Goal: Task Accomplishment & Management: Complete application form

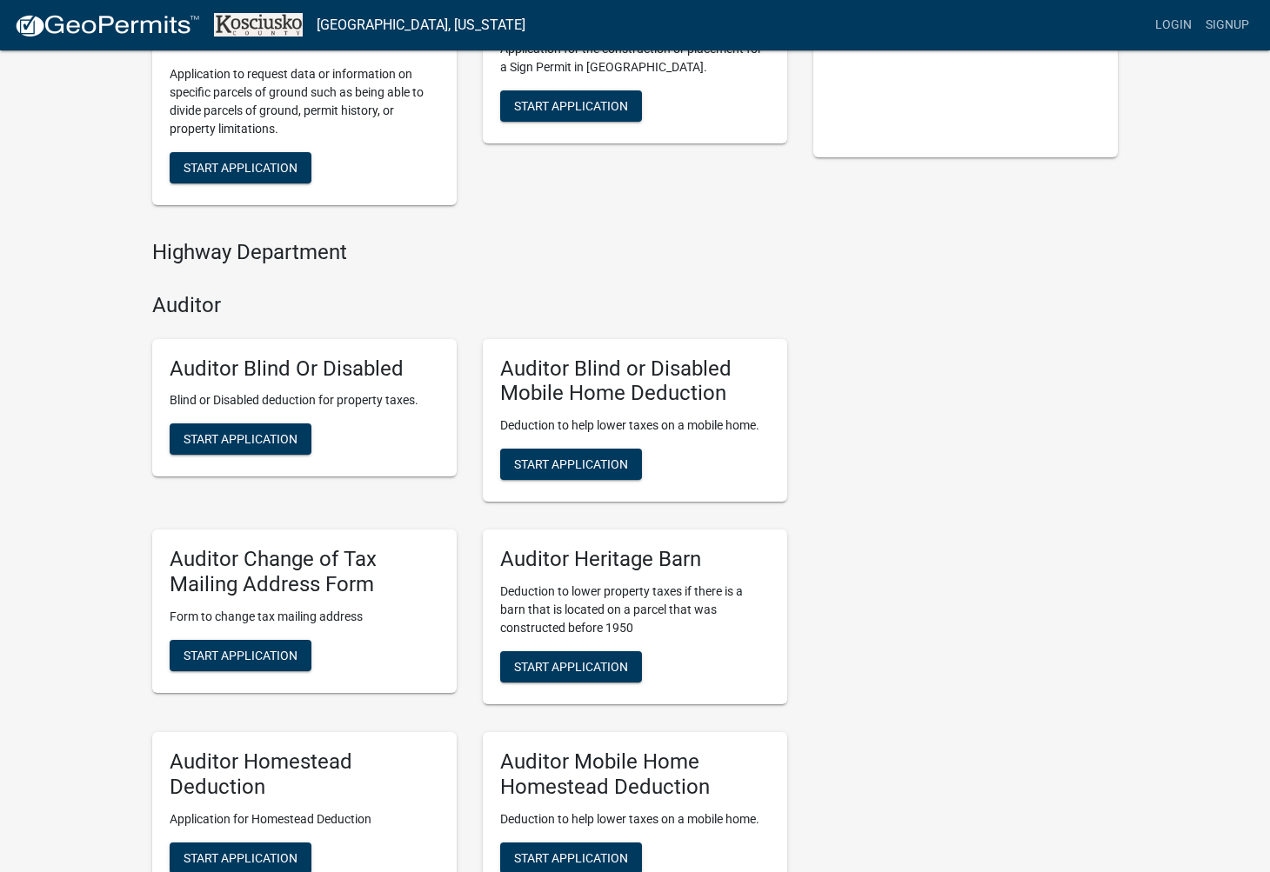
scroll to position [483, 0]
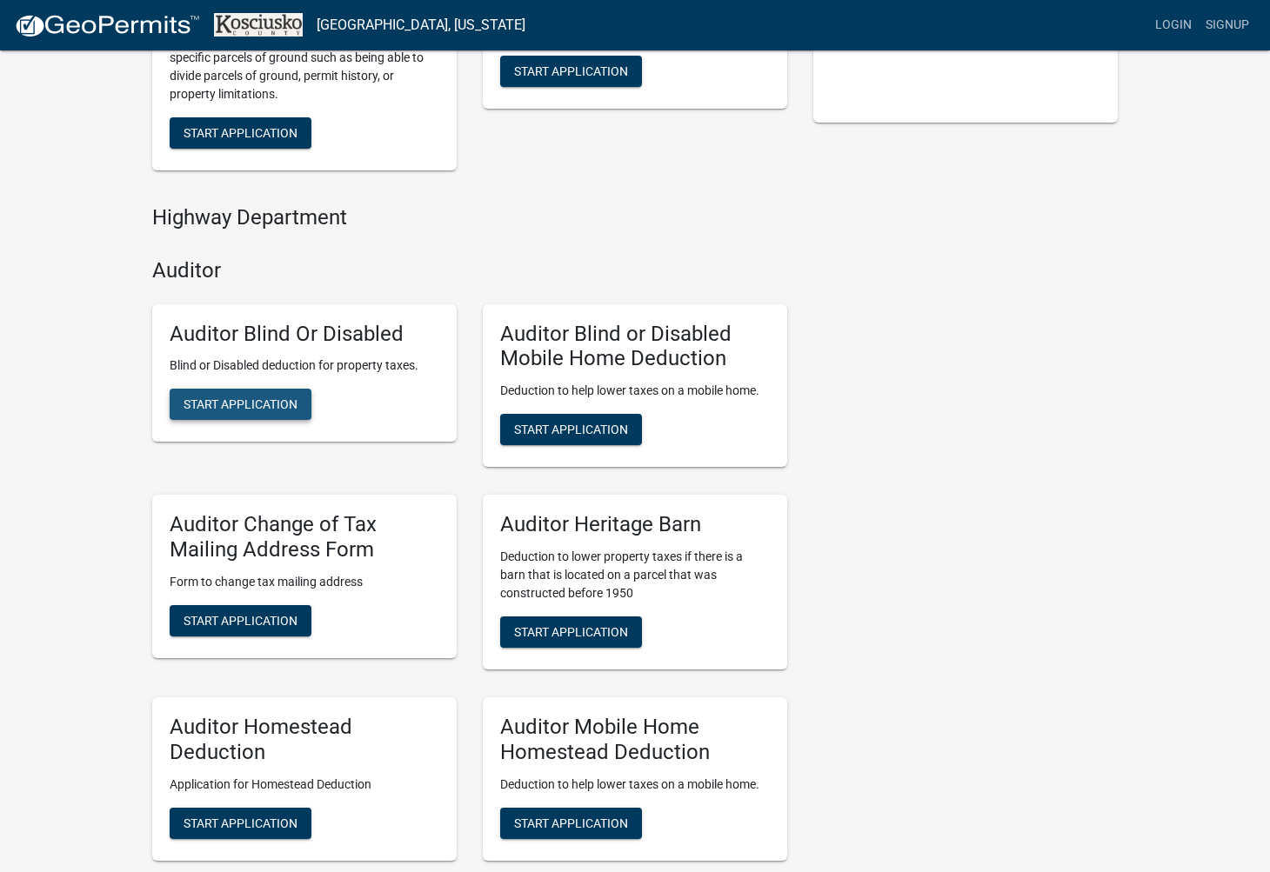
click at [261, 397] on span "Start Application" at bounding box center [240, 404] width 114 height 14
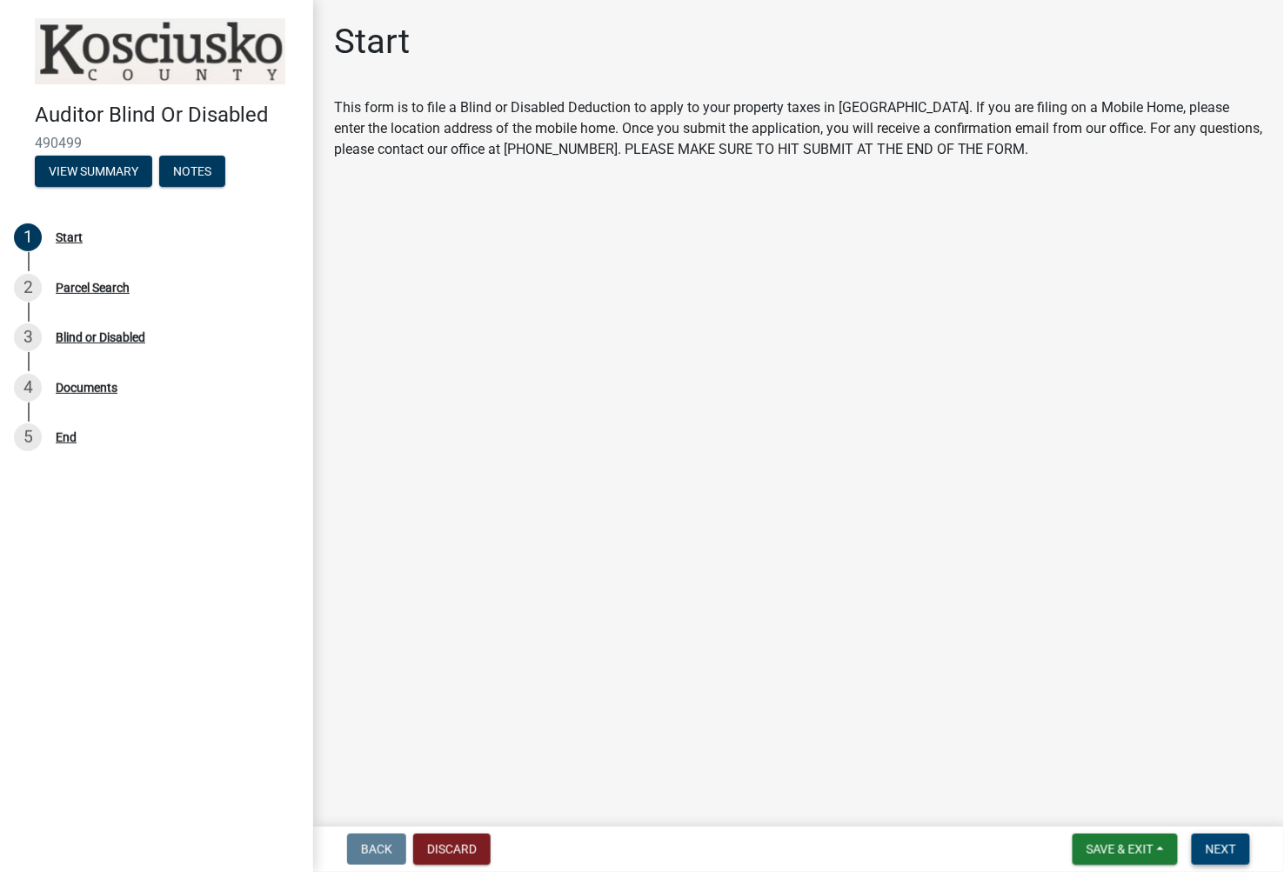
click at [1210, 852] on span "Next" at bounding box center [1220, 850] width 30 height 14
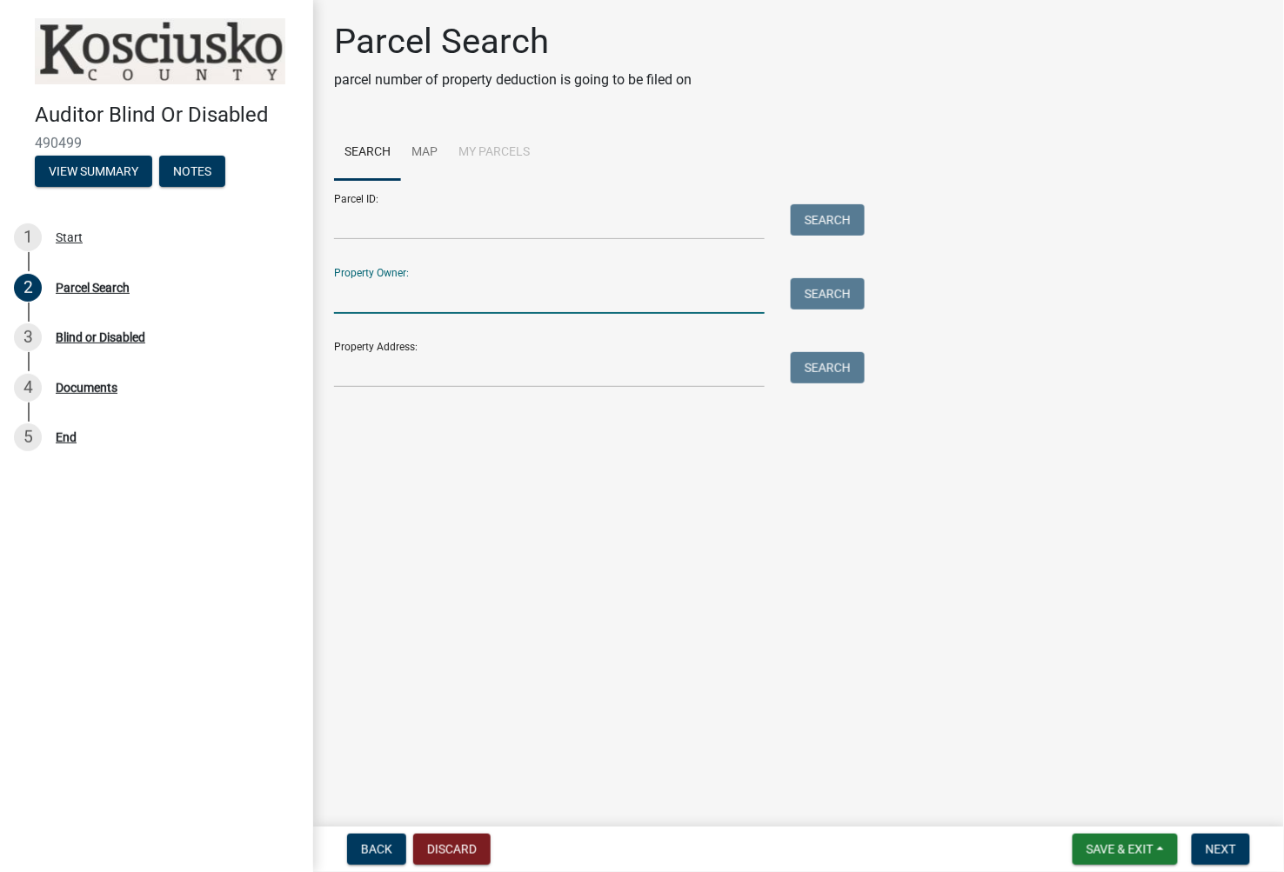
drag, startPoint x: 415, startPoint y: 290, endPoint x: 1274, endPoint y: 116, distance: 876.6
click at [415, 290] on input "Property Owner:" at bounding box center [549, 296] width 430 height 36
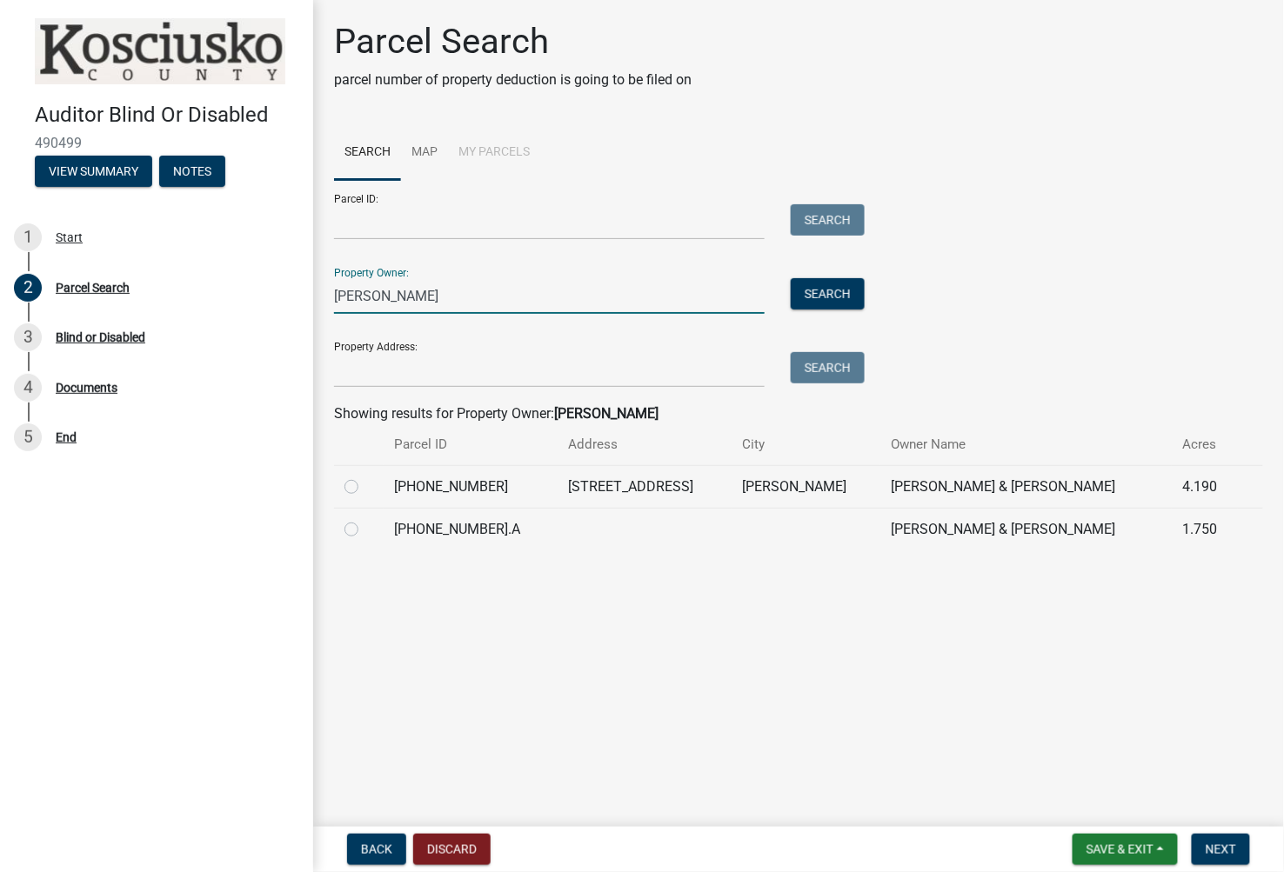
type input "lackey deborah"
click at [365, 477] on label at bounding box center [365, 477] width 0 height 0
click at [365, 488] on input "radio" at bounding box center [370, 482] width 11 height 11
radio input "true"
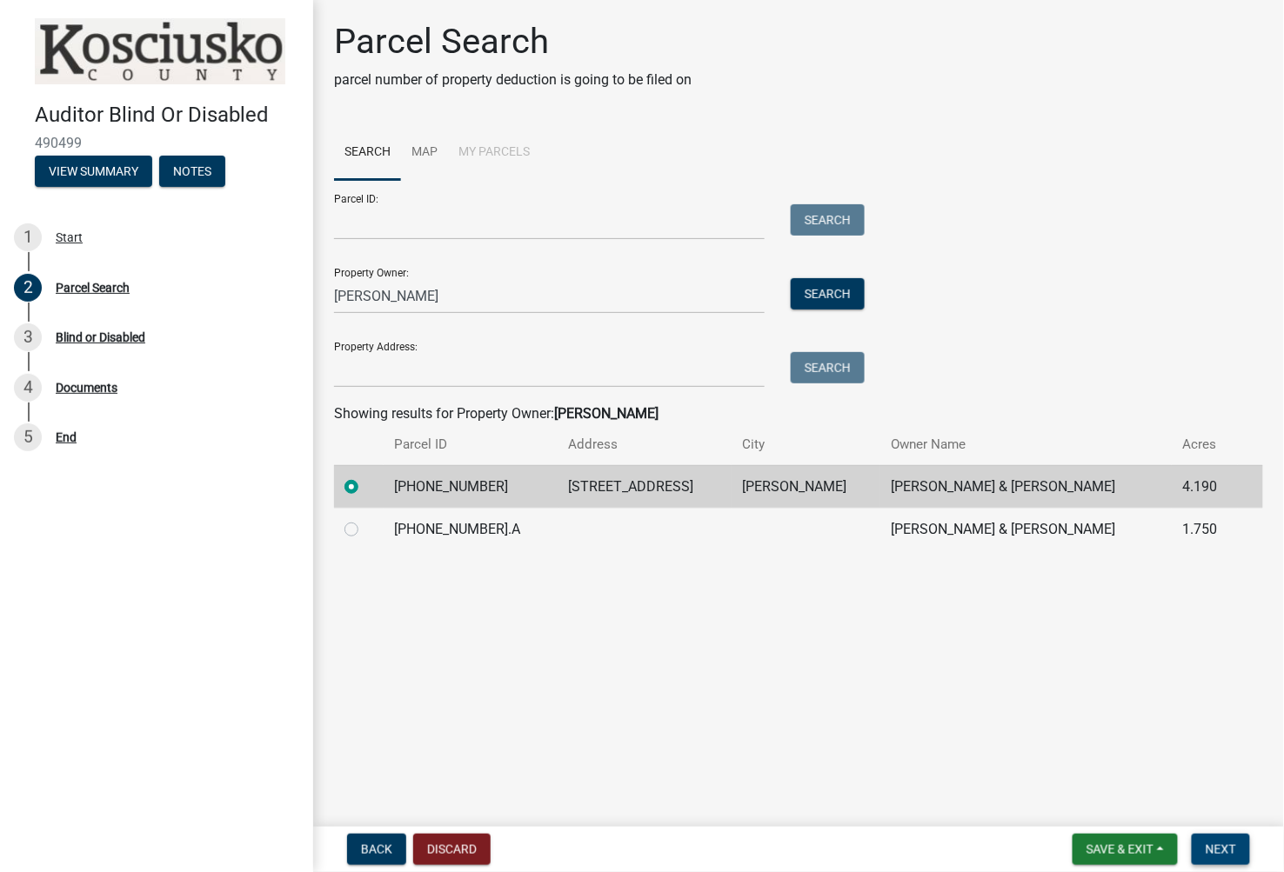
click at [1224, 851] on span "Next" at bounding box center [1220, 850] width 30 height 14
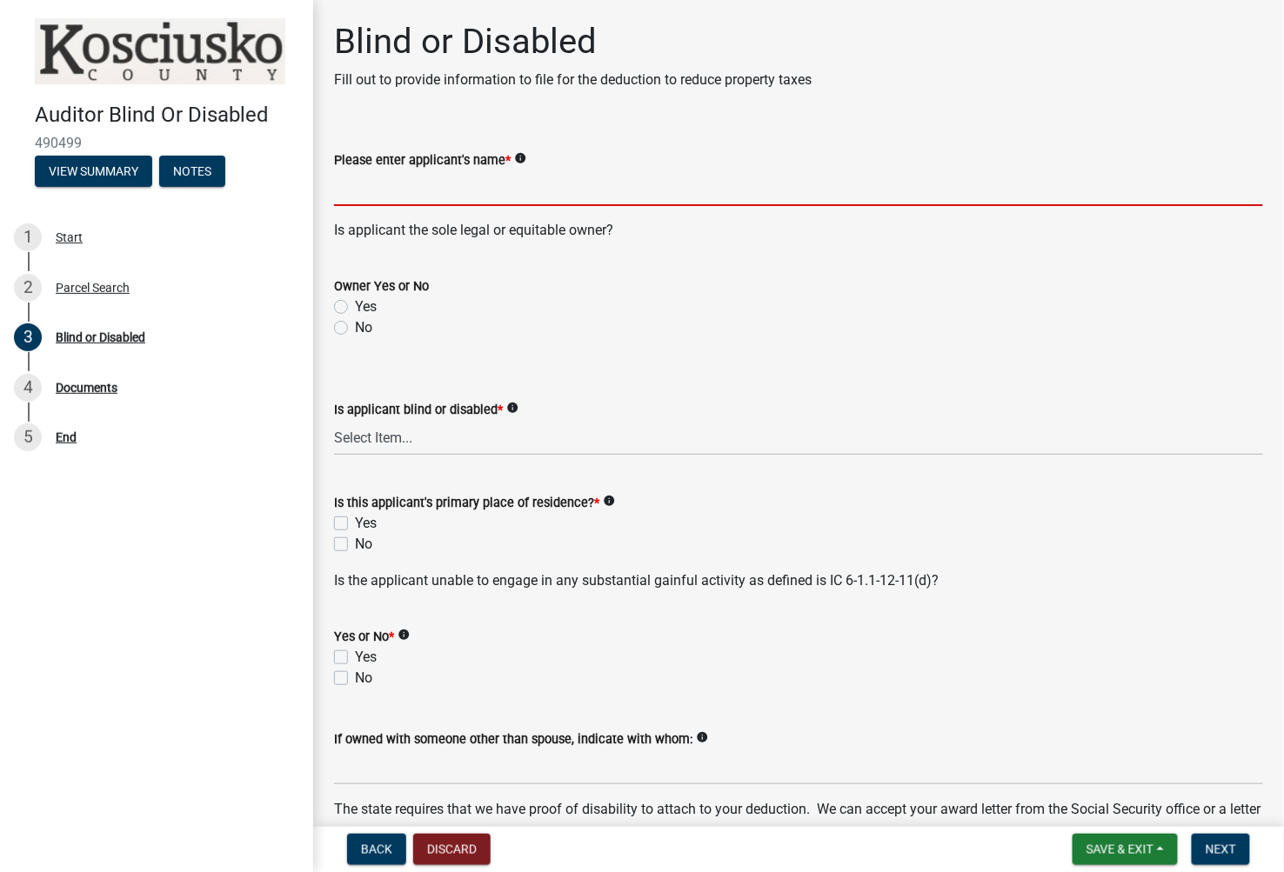
click at [415, 195] on input "Please enter applicant's name *" at bounding box center [798, 188] width 929 height 36
type input "Deborah Lackey"
click at [355, 310] on label "Yes" at bounding box center [366, 307] width 22 height 21
click at [355, 308] on input "Yes" at bounding box center [360, 302] width 11 height 11
radio input "true"
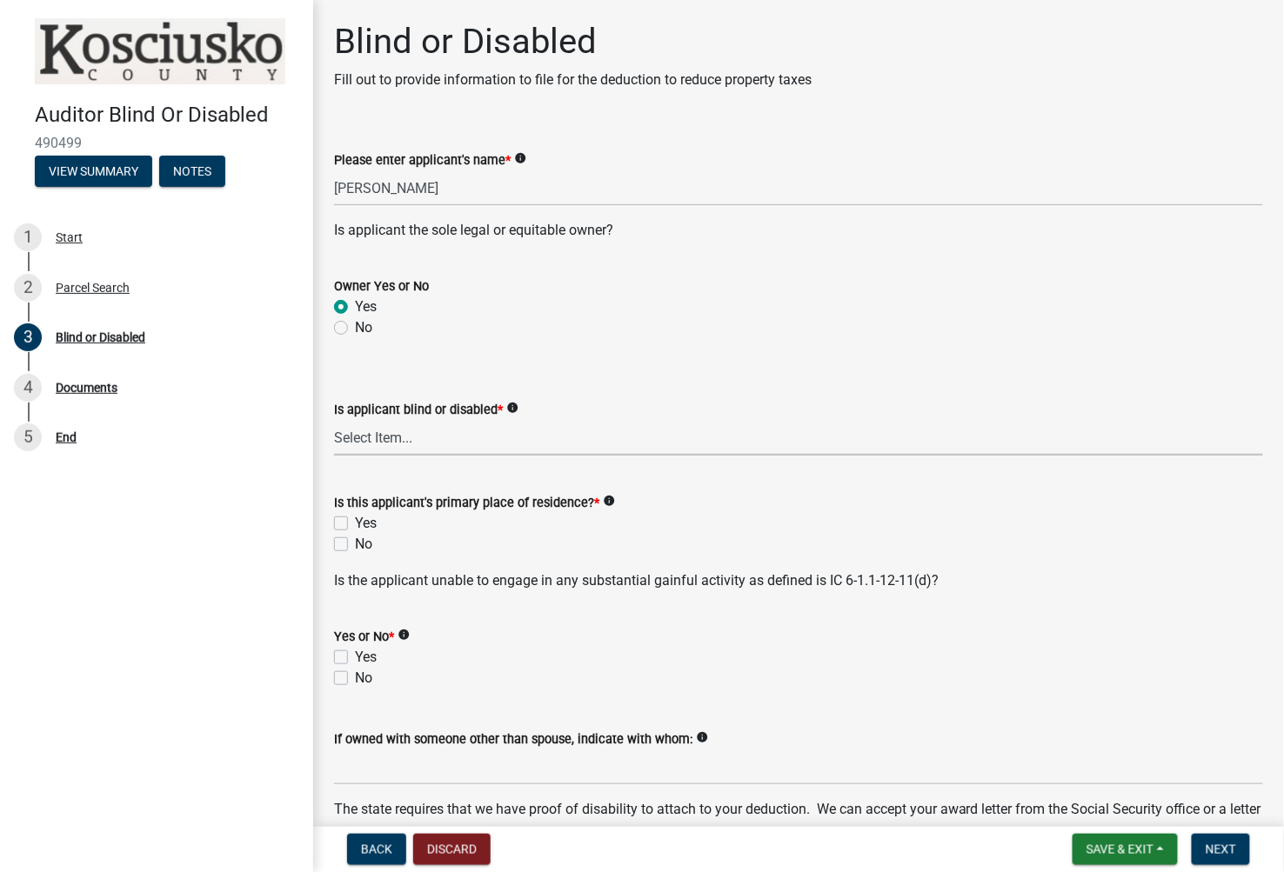
click at [363, 452] on select "Select Item... Blind Disabled" at bounding box center [798, 438] width 929 height 36
click at [334, 420] on select "Select Item... Blind Disabled" at bounding box center [798, 438] width 929 height 36
select select "753ce7aa-aa54-4915-93c4-eaf9aea8fc22"
click at [355, 523] on label "Yes" at bounding box center [366, 523] width 22 height 21
click at [355, 523] on input "Yes" at bounding box center [360, 518] width 11 height 11
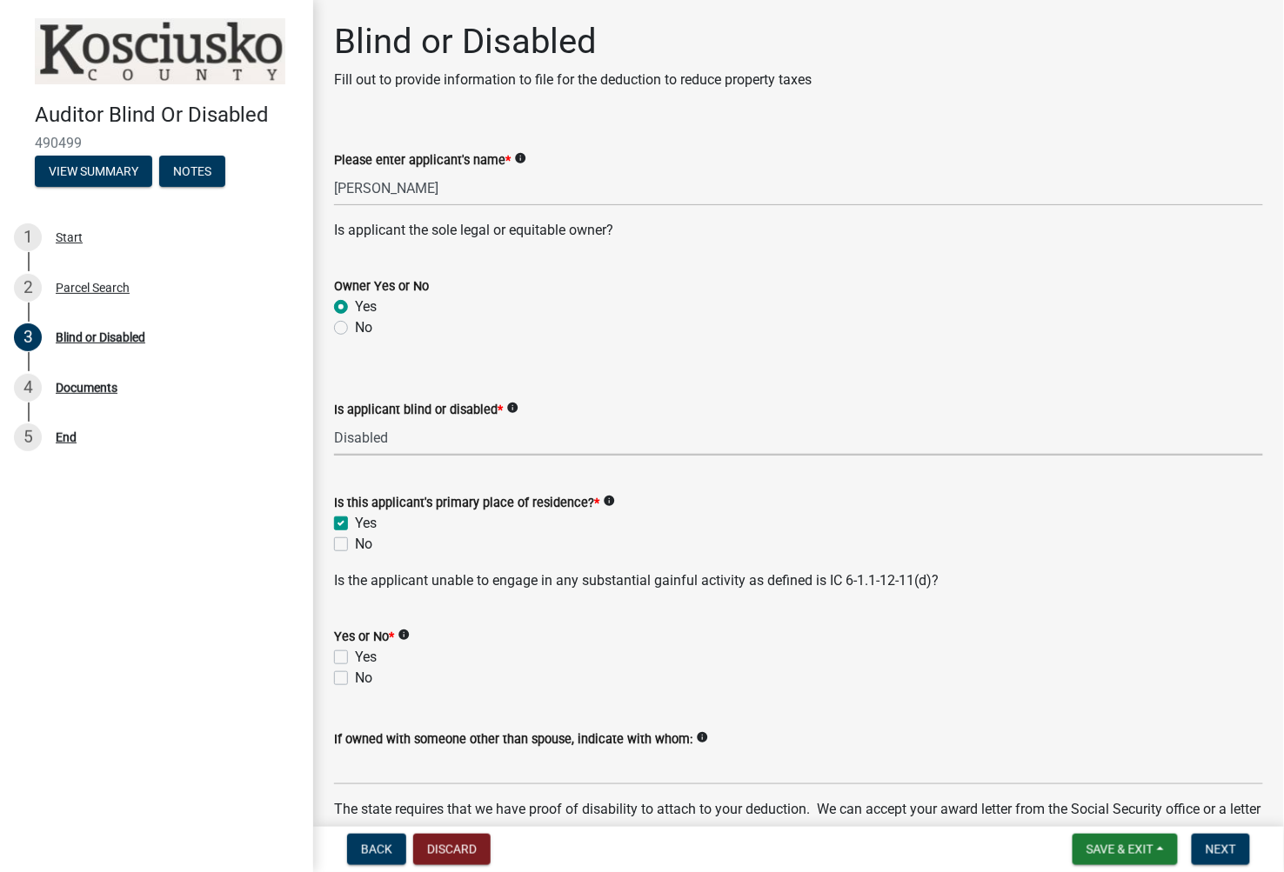
checkbox input "true"
checkbox input "false"
click at [355, 653] on label "Yes" at bounding box center [366, 657] width 22 height 21
click at [355, 653] on input "Yes" at bounding box center [360, 652] width 11 height 11
checkbox input "true"
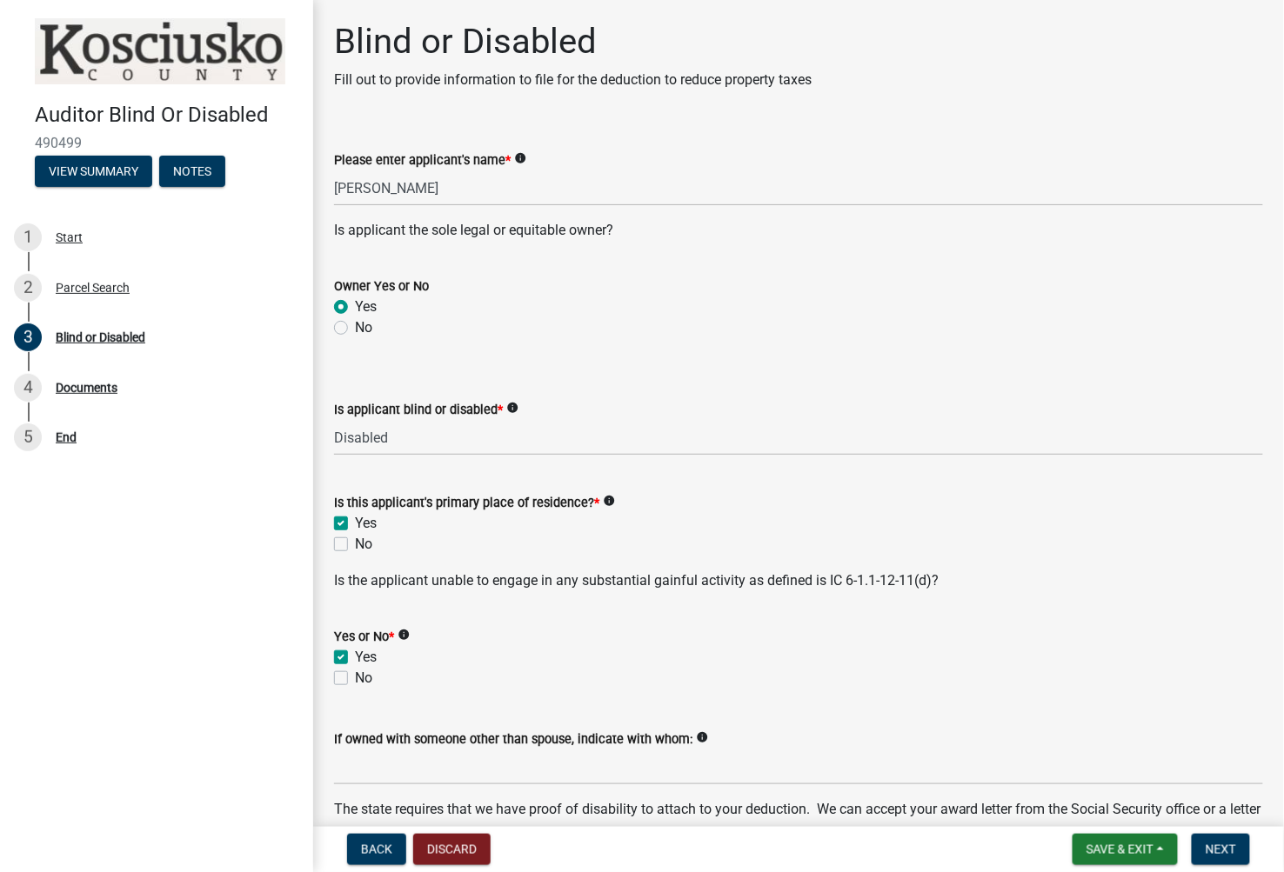
checkbox input "false"
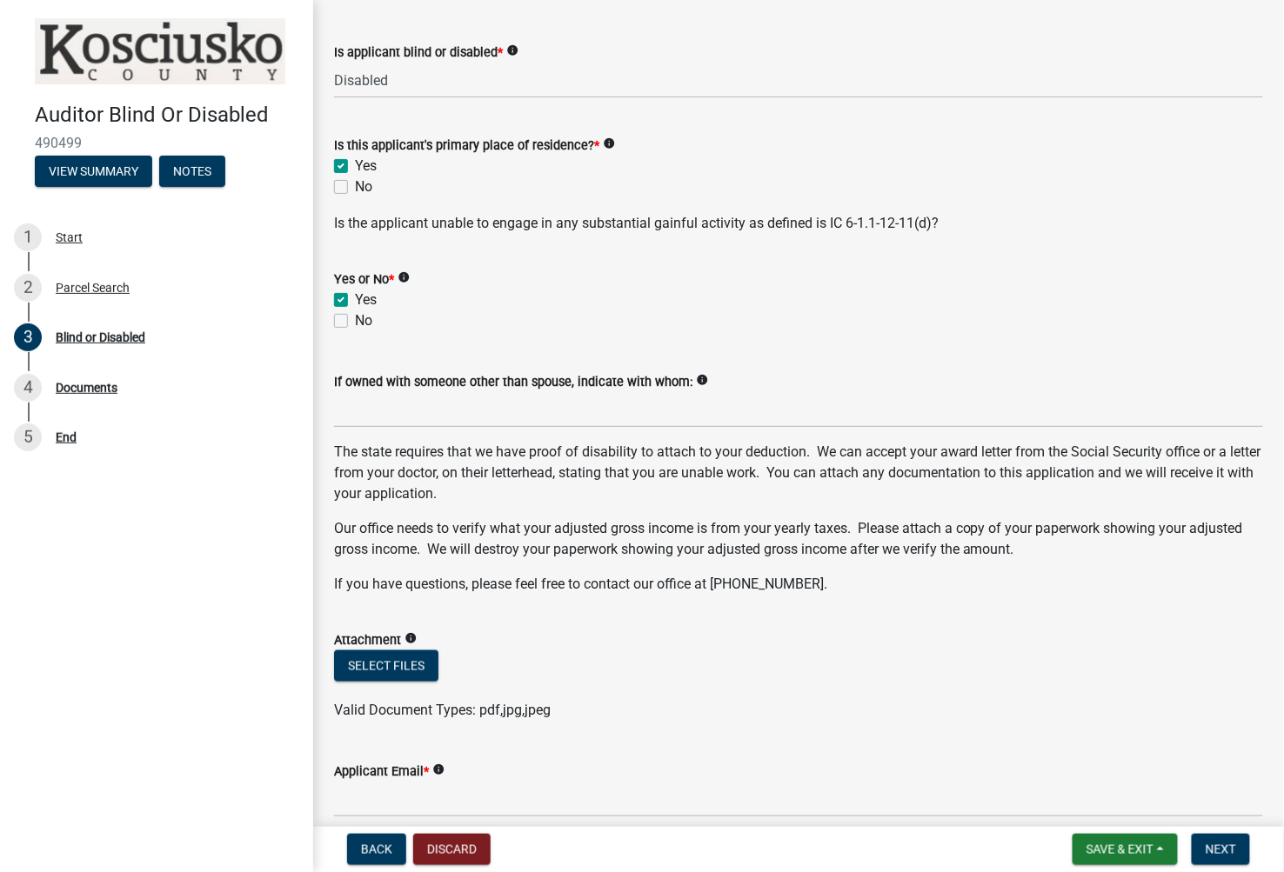
scroll to position [579, 0]
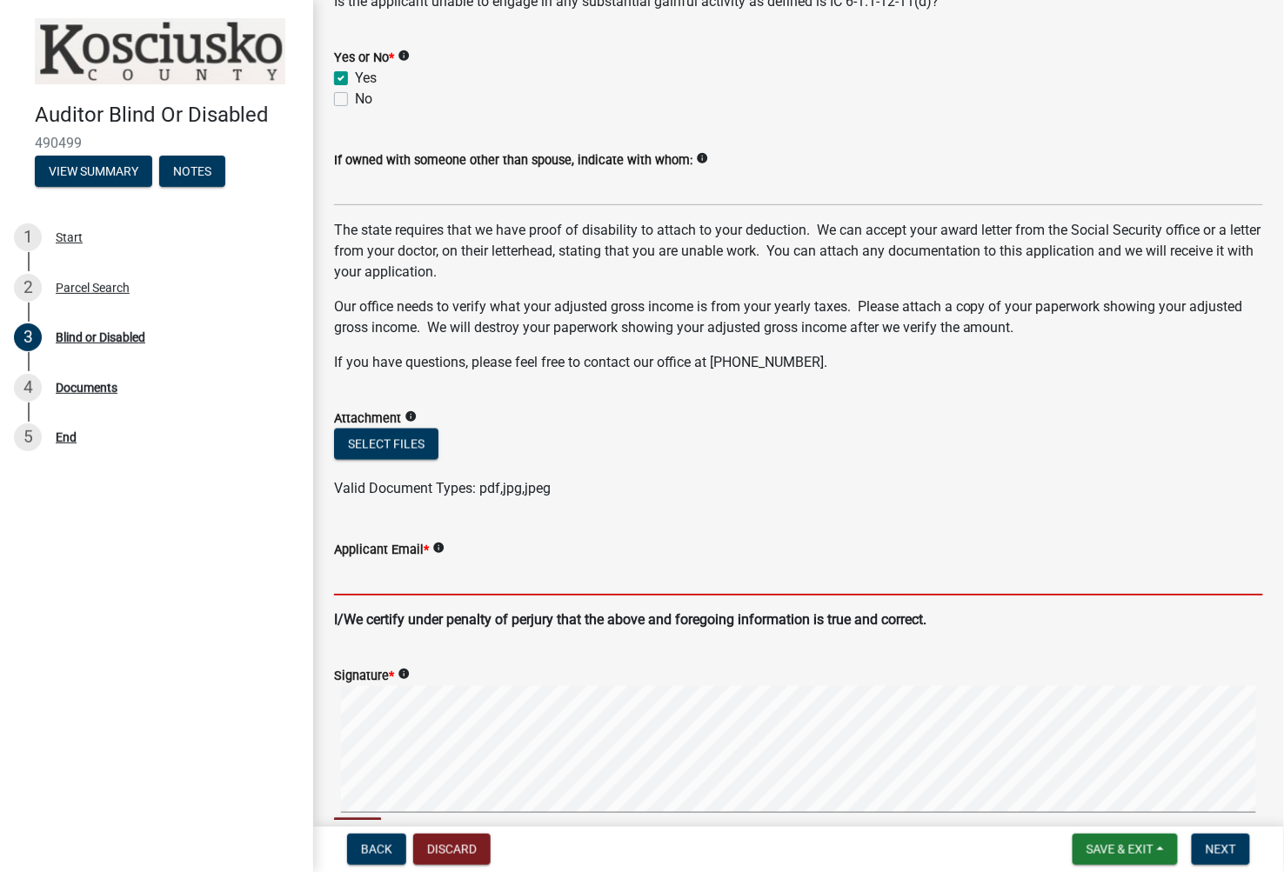
click at [398, 575] on input "Applicant Email *" at bounding box center [798, 578] width 929 height 36
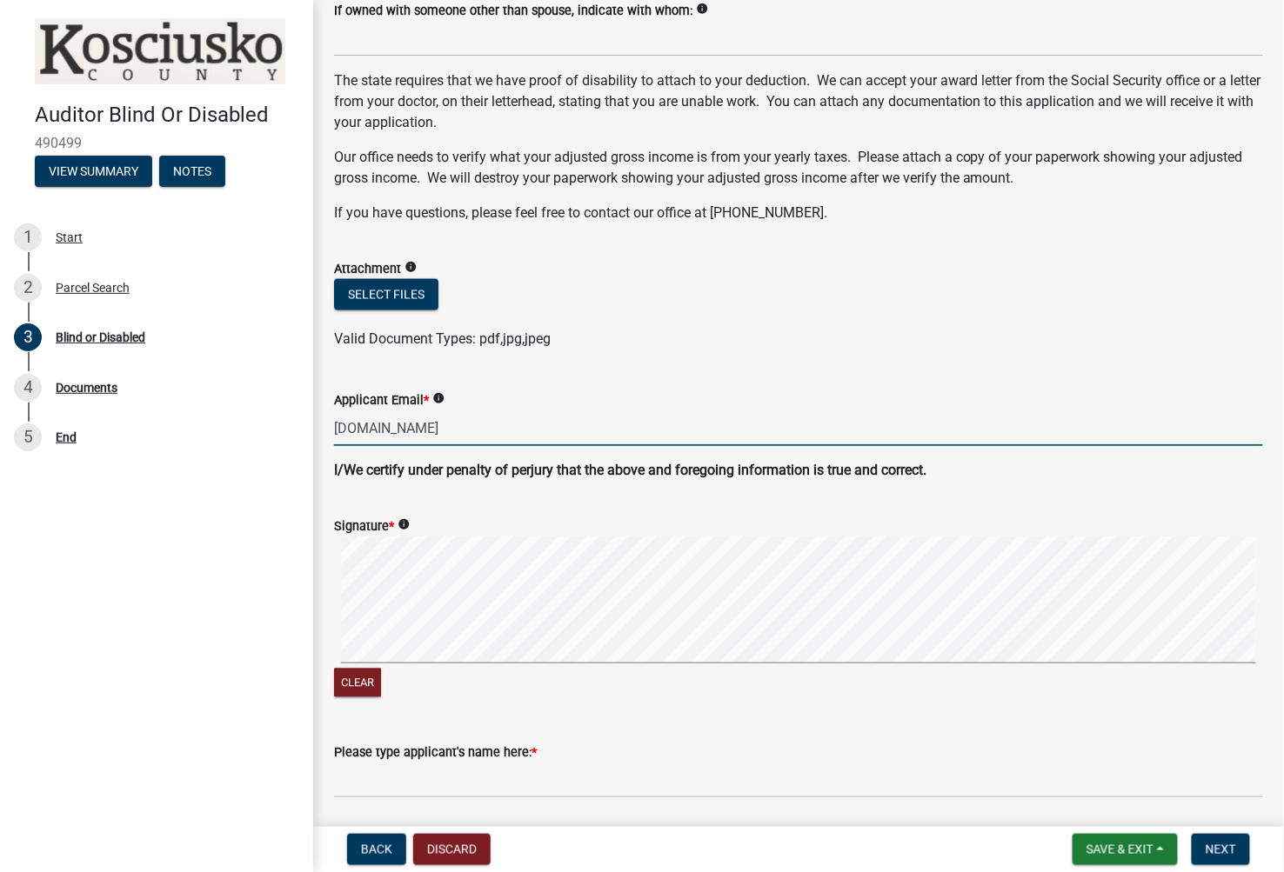
scroll to position [870, 0]
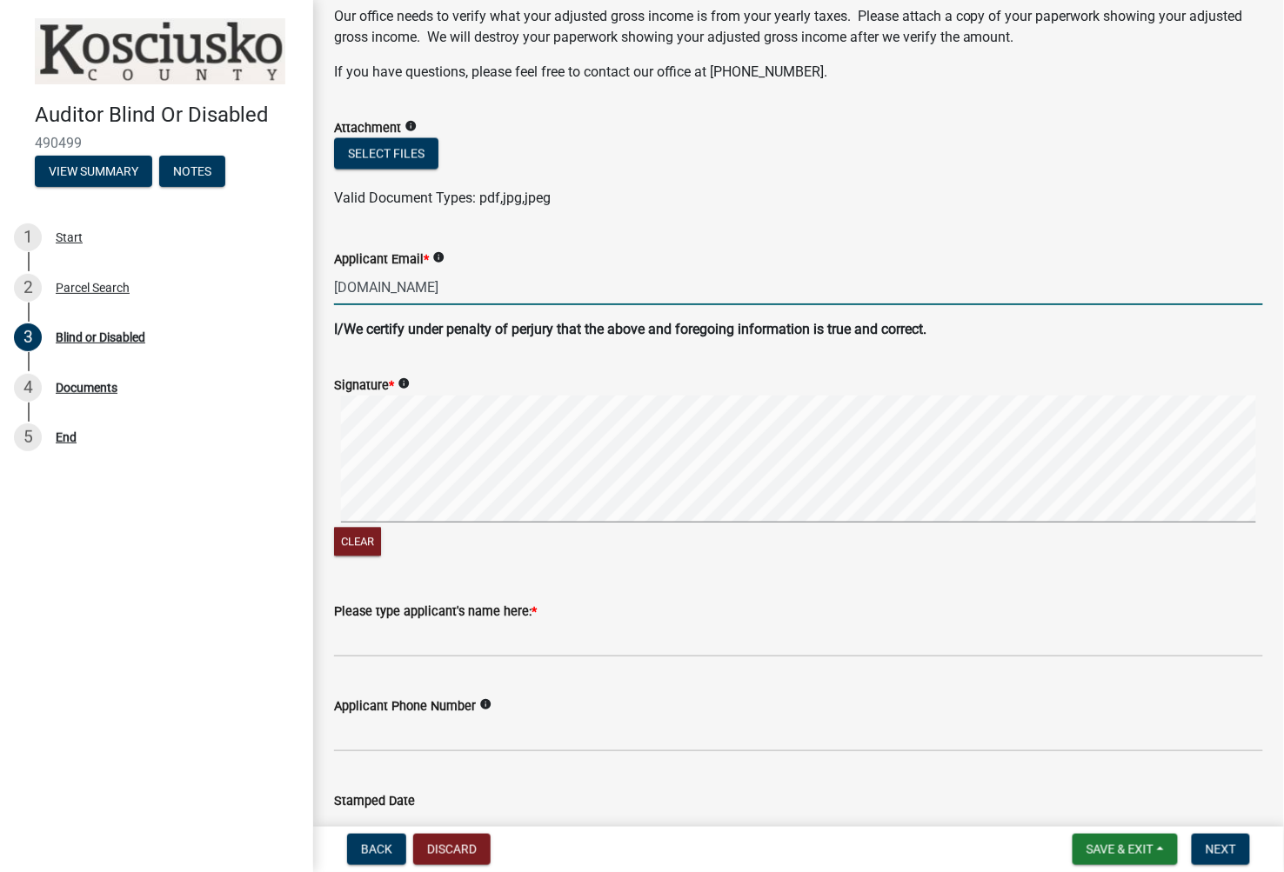
type input "dwlackey2frontier.com"
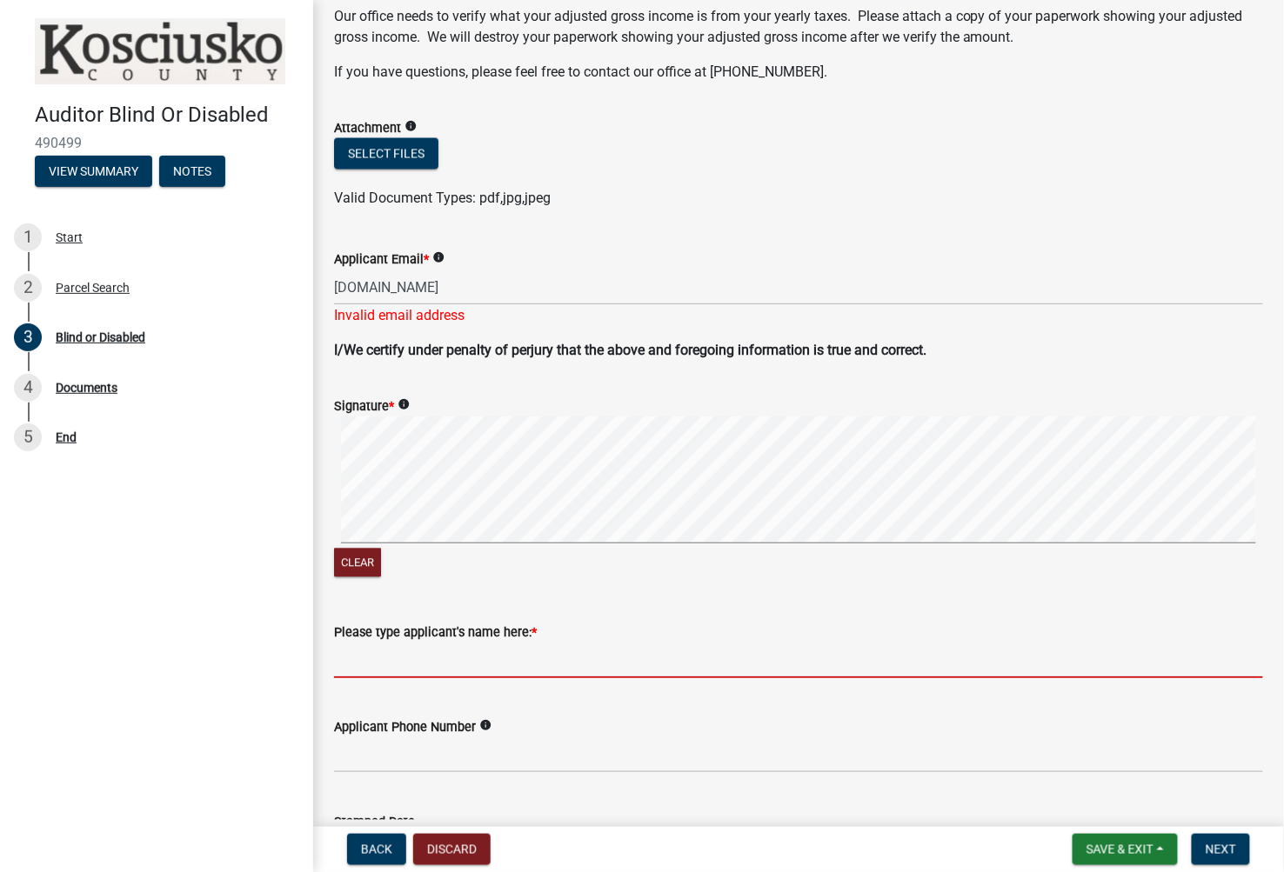
drag, startPoint x: 397, startPoint y: 653, endPoint x: 829, endPoint y: 590, distance: 436.8
click at [404, 649] on input "Please type applicant's name here: *" at bounding box center [798, 661] width 929 height 36
type input "Deborah Lackey"
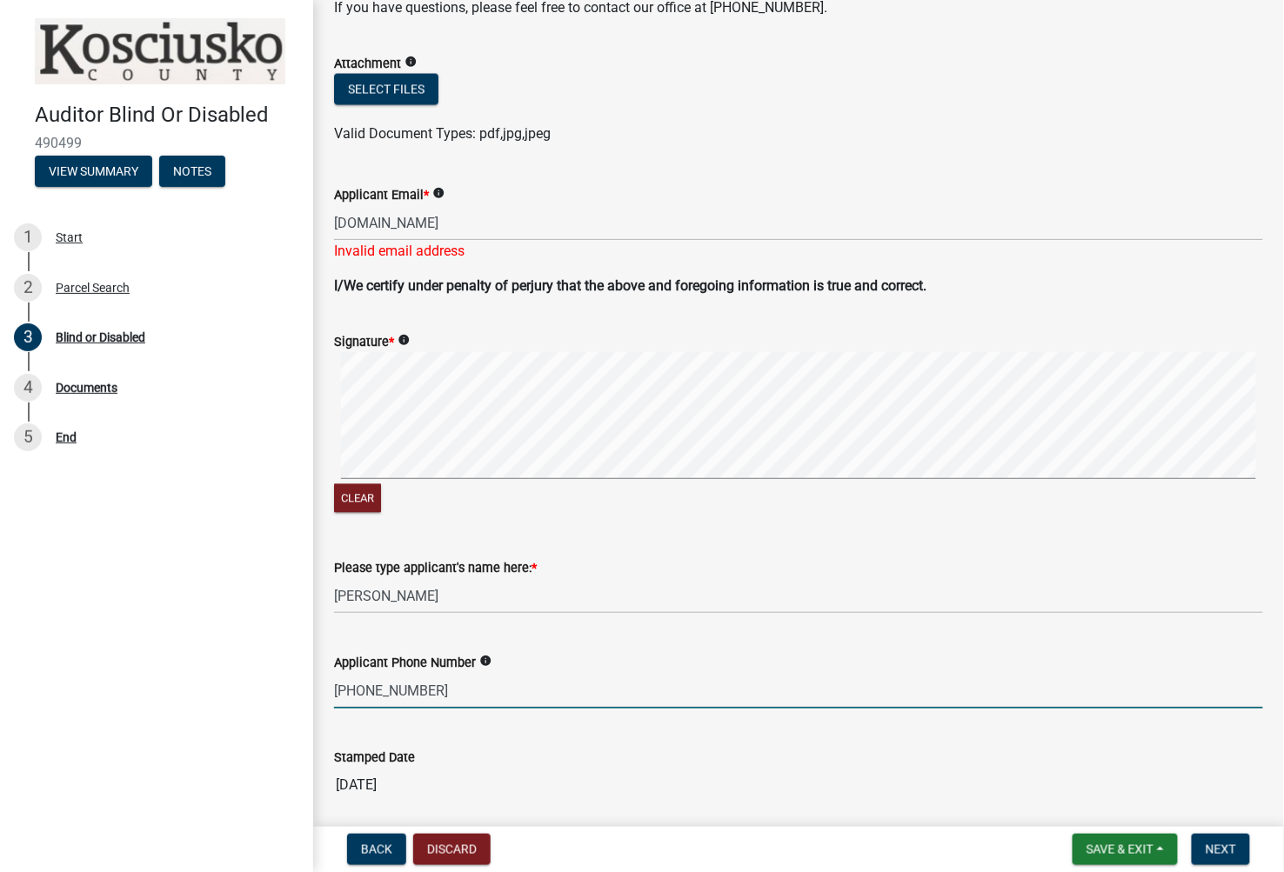
scroll to position [997, 0]
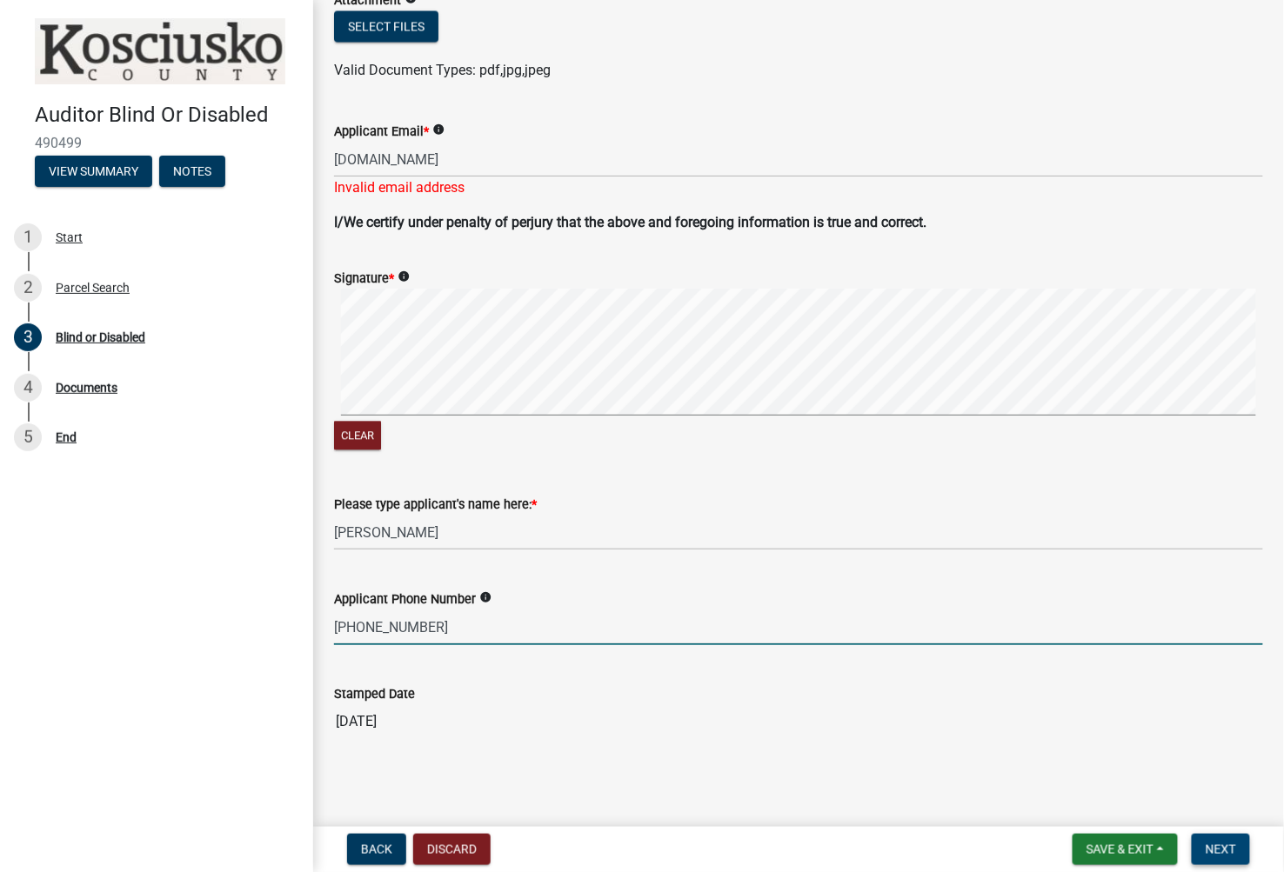
type input "574-551-6682"
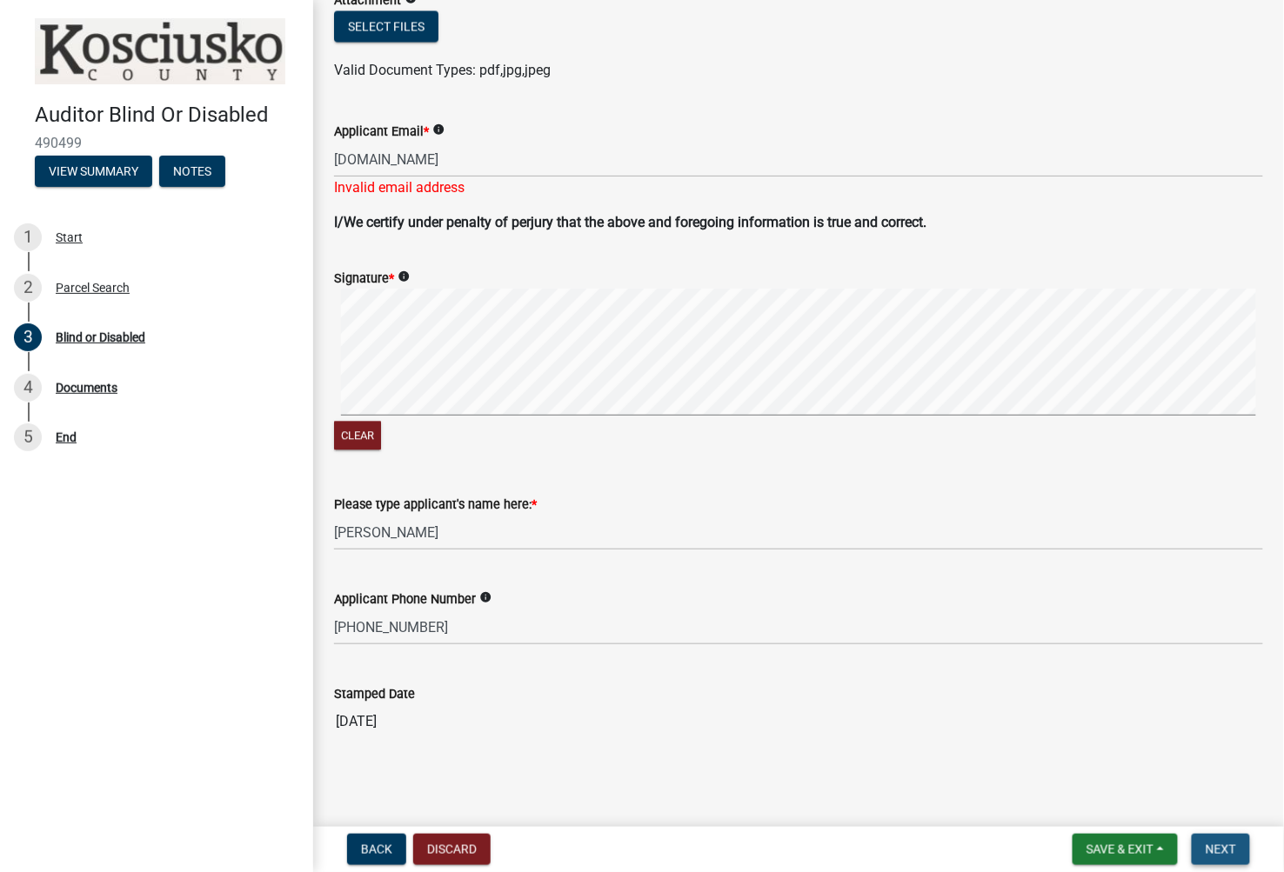
click at [1228, 850] on span "Next" at bounding box center [1220, 850] width 30 height 14
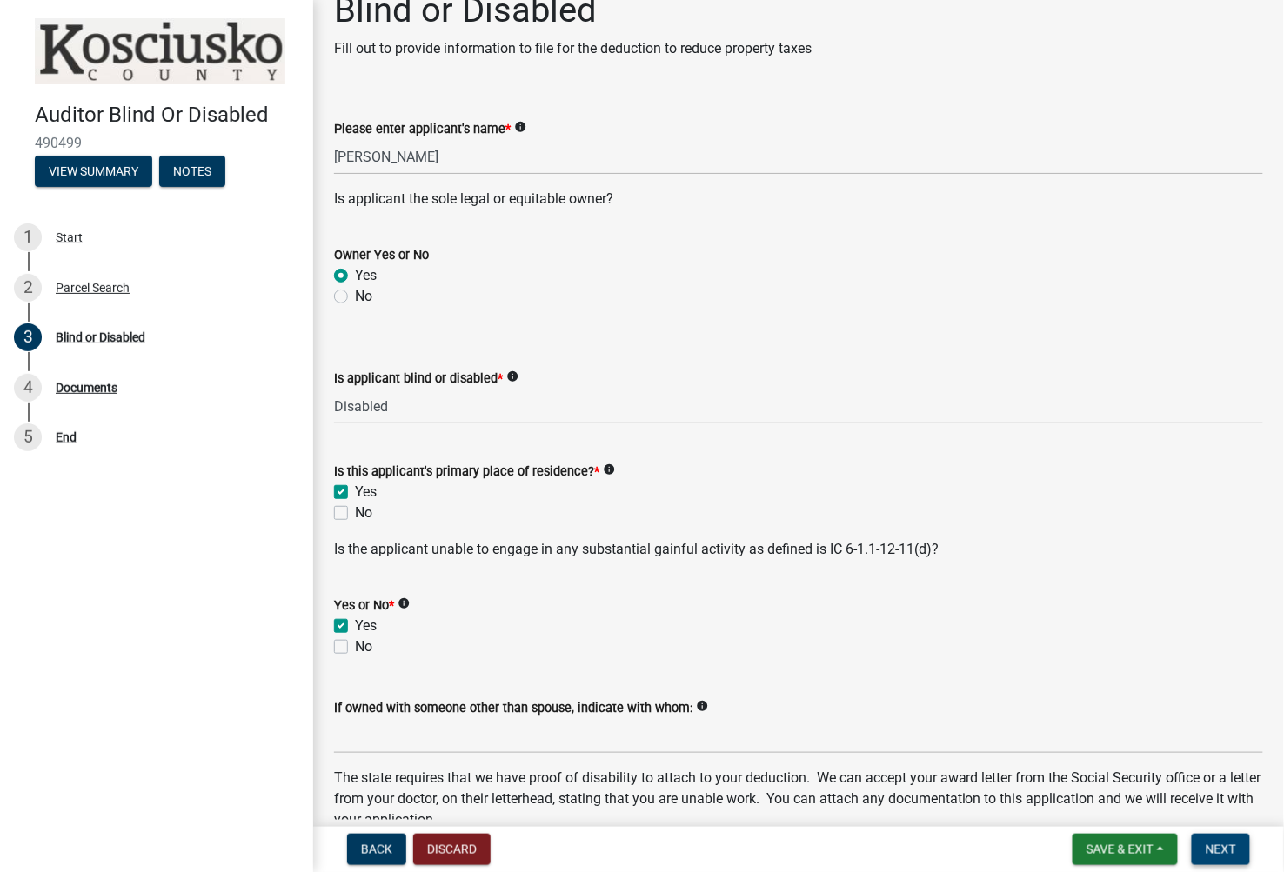
scroll to position [418, 0]
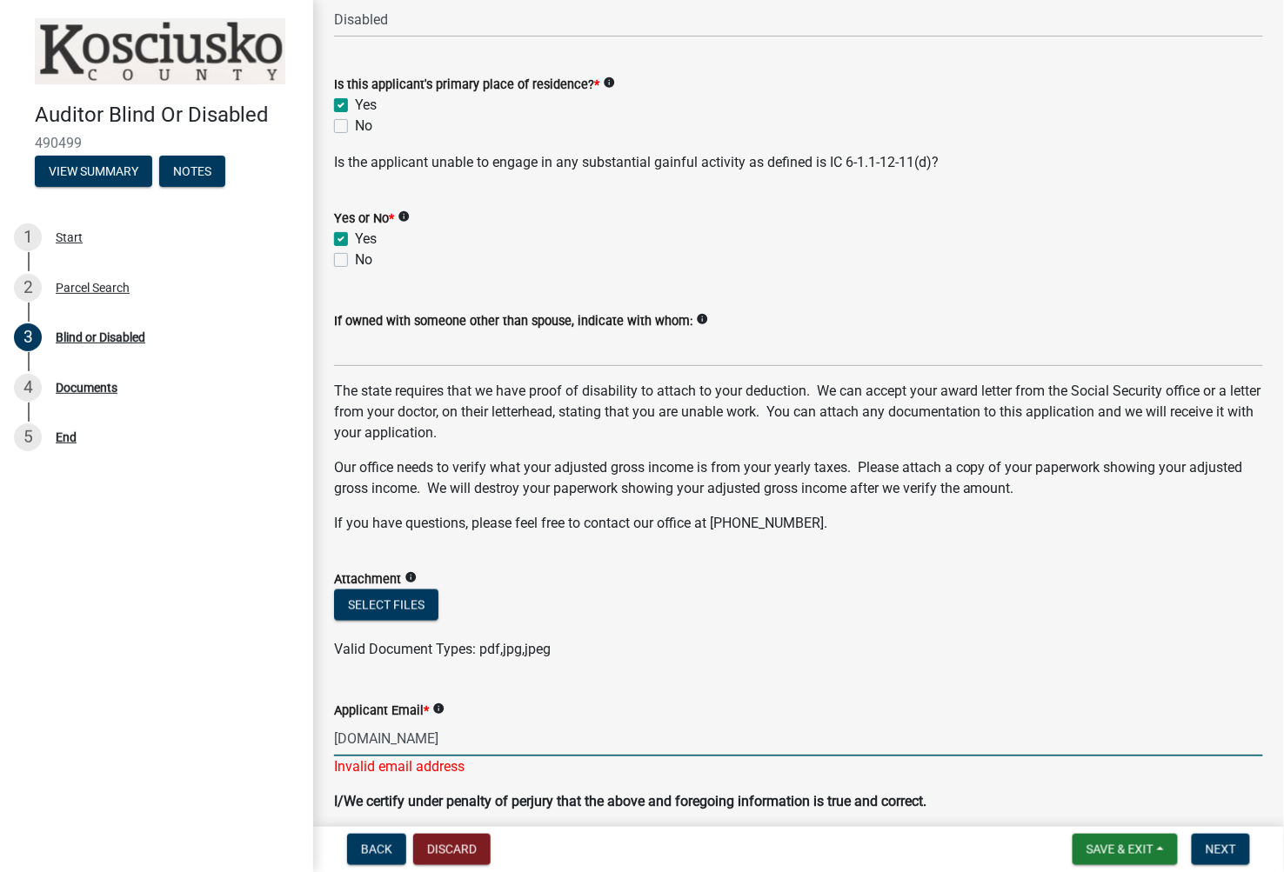
click at [394, 737] on input "dwlackey2frontier.com" at bounding box center [798, 739] width 929 height 36
click at [397, 736] on input "dwlackey2frontier.com" at bounding box center [798, 739] width 929 height 36
type input "dwlackey@frontier.com"
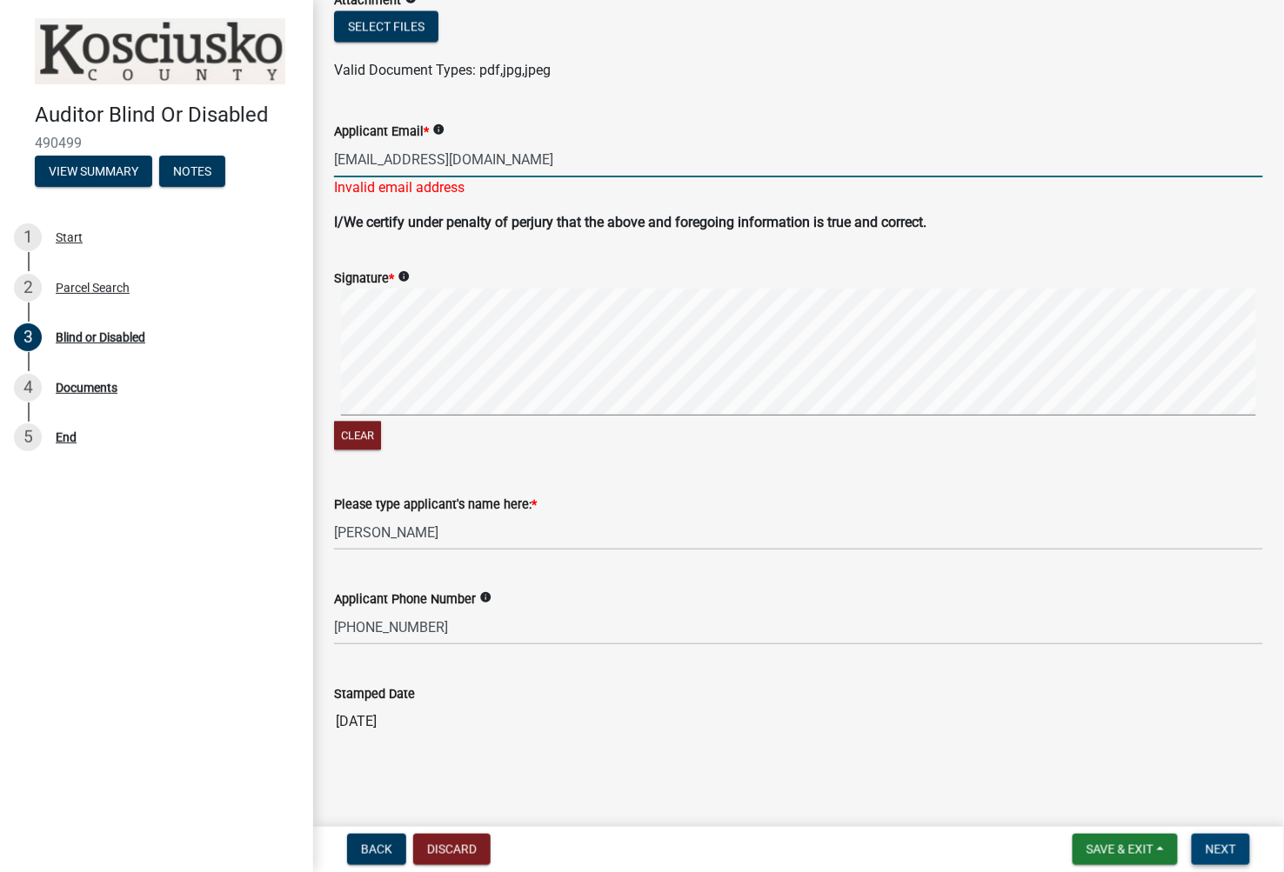
scroll to position [977, 0]
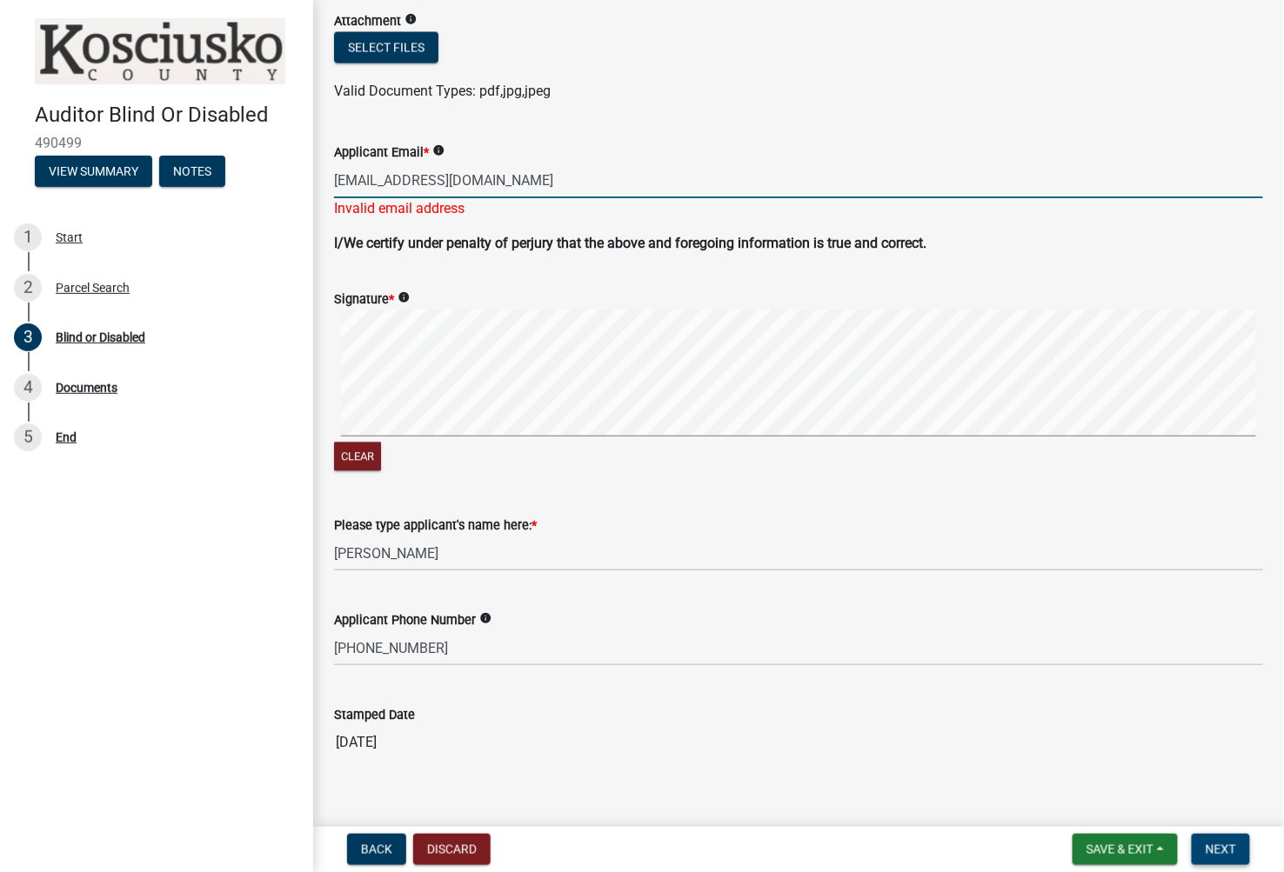
click at [1211, 844] on span "Next" at bounding box center [1220, 850] width 30 height 14
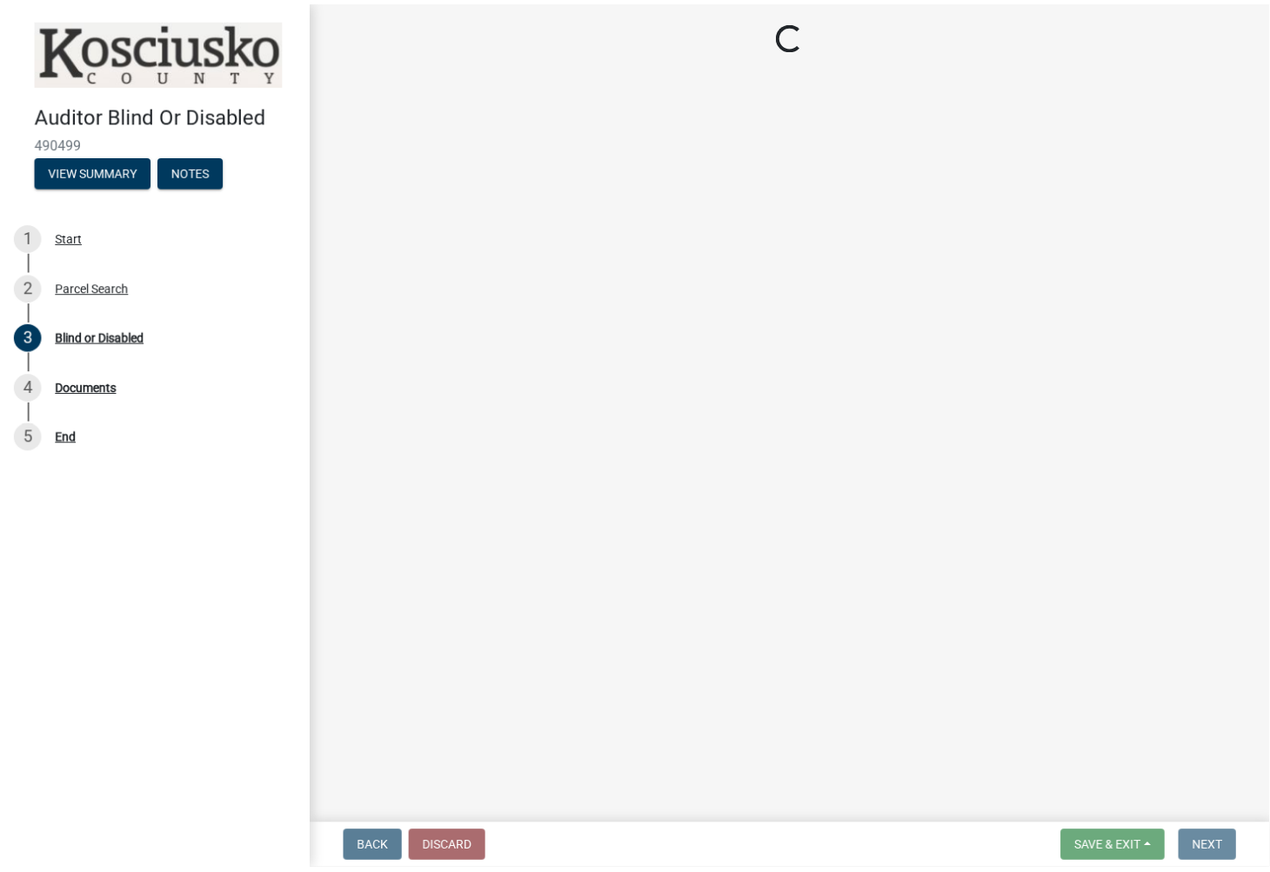
scroll to position [0, 0]
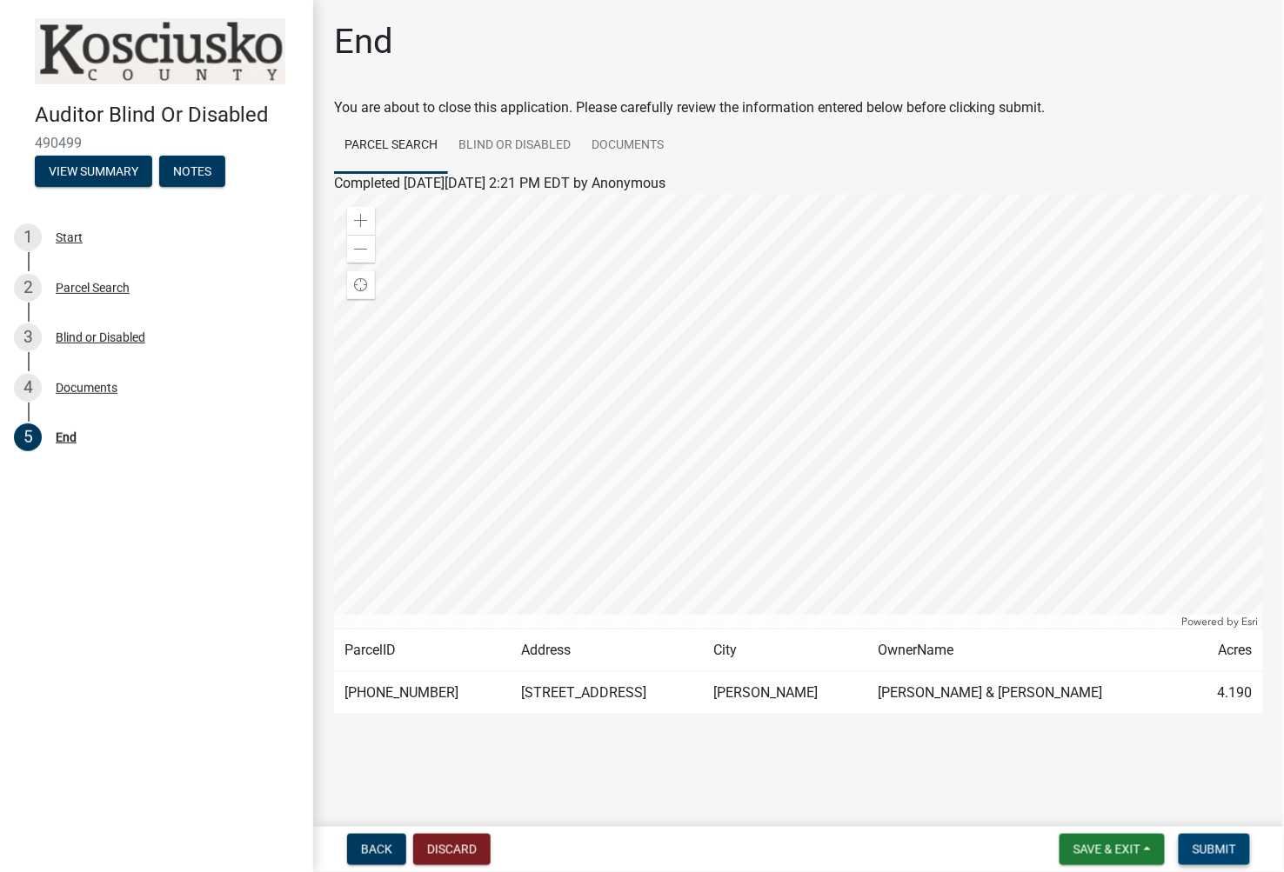
click at [1231, 843] on span "Submit" at bounding box center [1213, 850] width 43 height 14
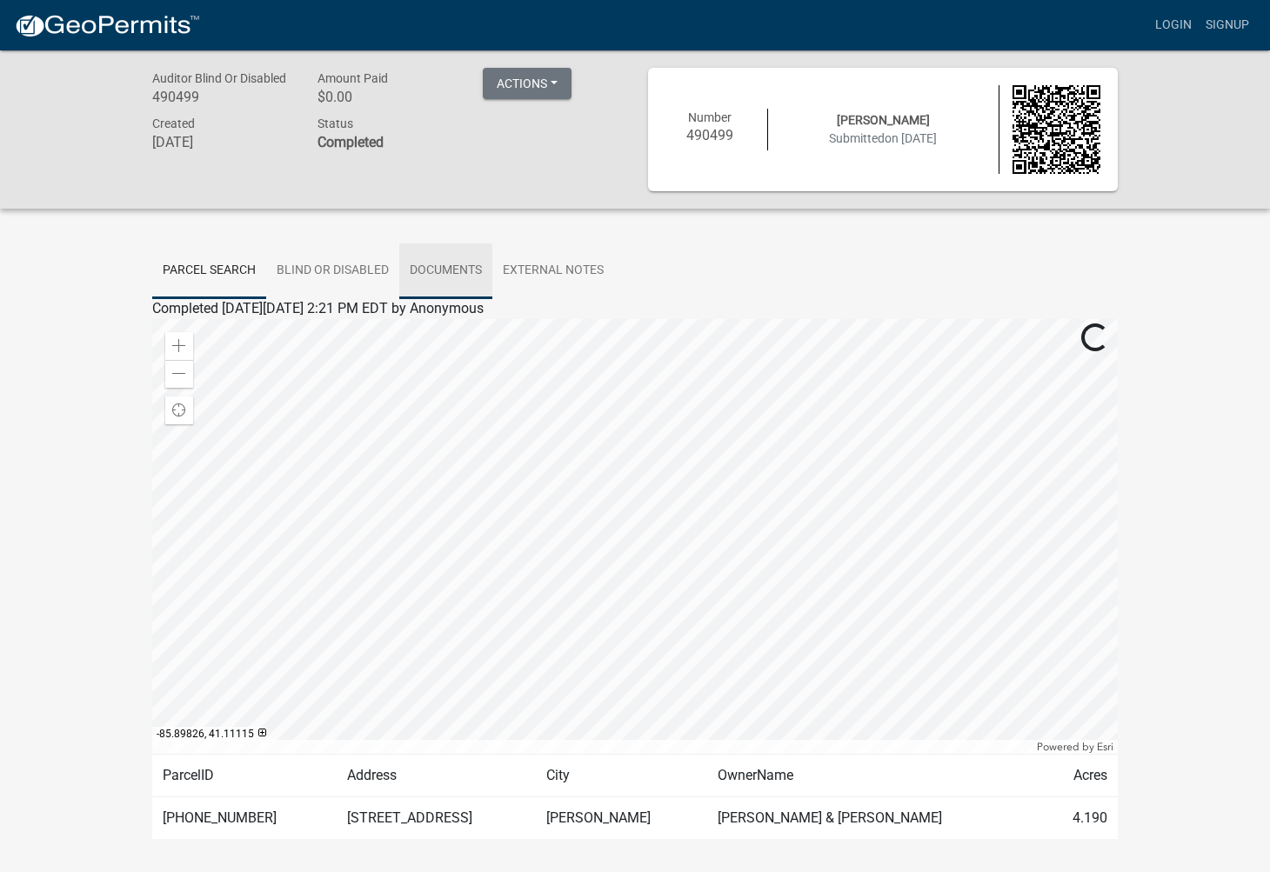
click at [439, 261] on link "Documents" at bounding box center [445, 271] width 93 height 56
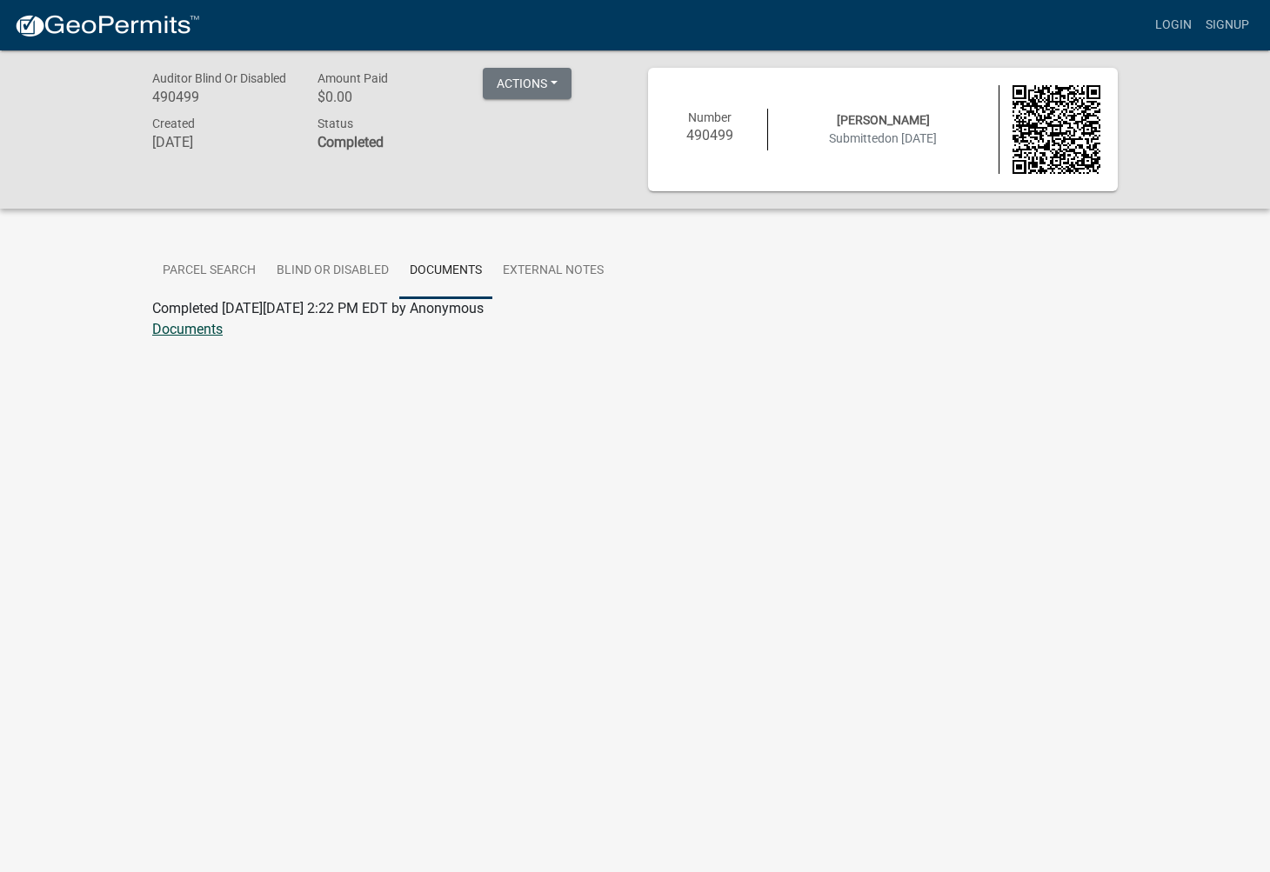
click at [193, 324] on link "Documents" at bounding box center [187, 329] width 70 height 17
